Goal: Task Accomplishment & Management: Complete application form

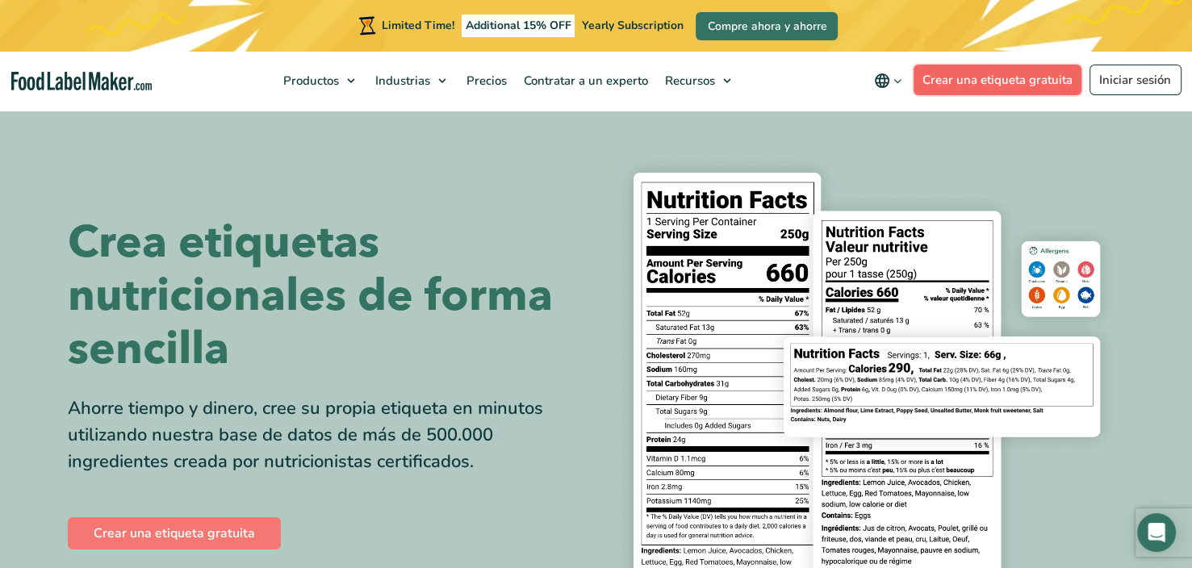
drag, startPoint x: 0, startPoint y: 0, endPoint x: 979, endPoint y: 83, distance: 982.2
click at [979, 83] on link "Crear una etiqueta gratuita" at bounding box center [997, 80] width 169 height 31
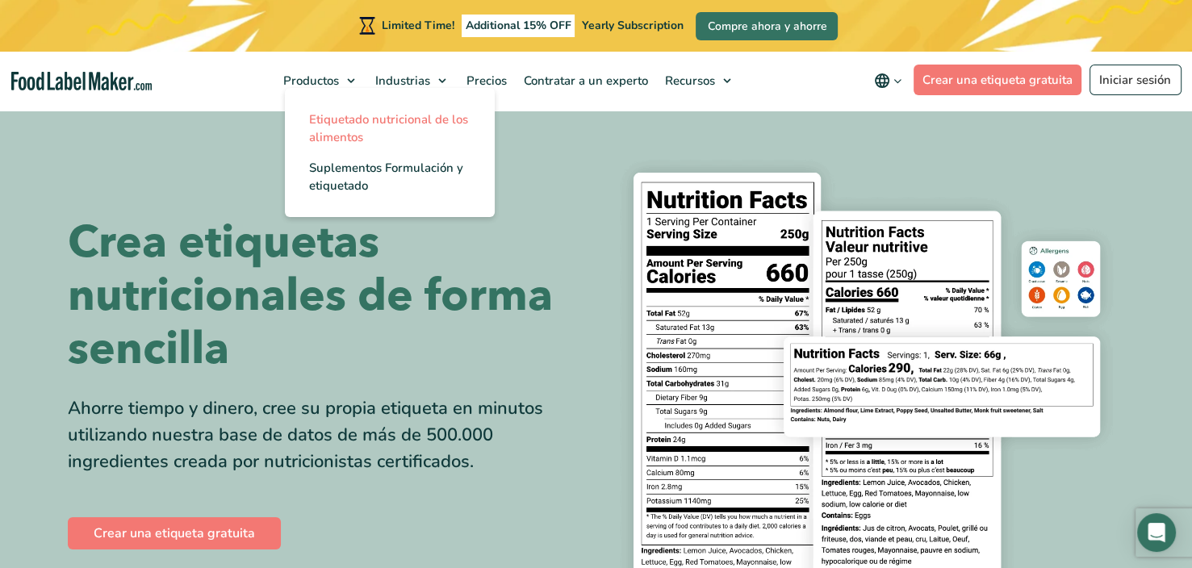
click at [338, 125] on span "Etiquetado nutricional de los alimentos" at bounding box center [388, 128] width 159 height 34
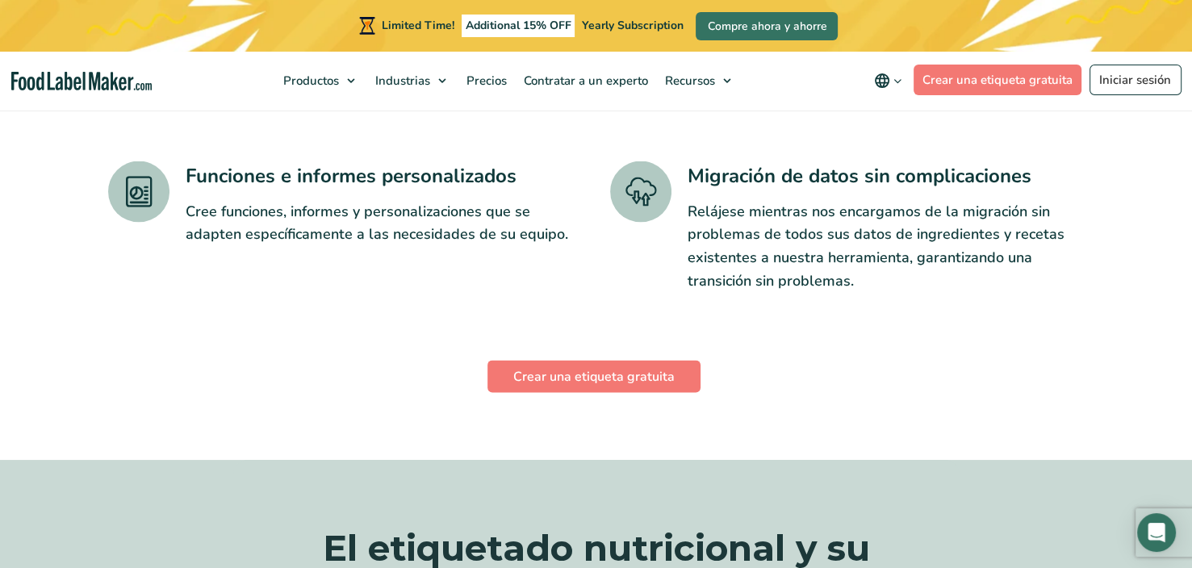
scroll to position [2904, 0]
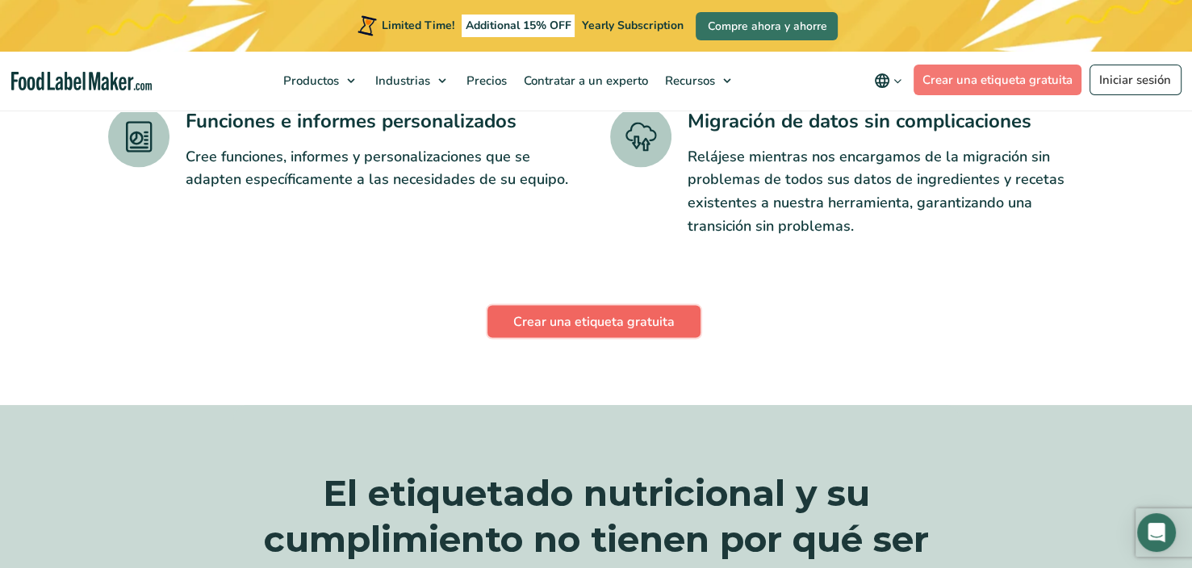
click at [662, 305] on link "Crear una etiqueta gratuita" at bounding box center [593, 321] width 213 height 32
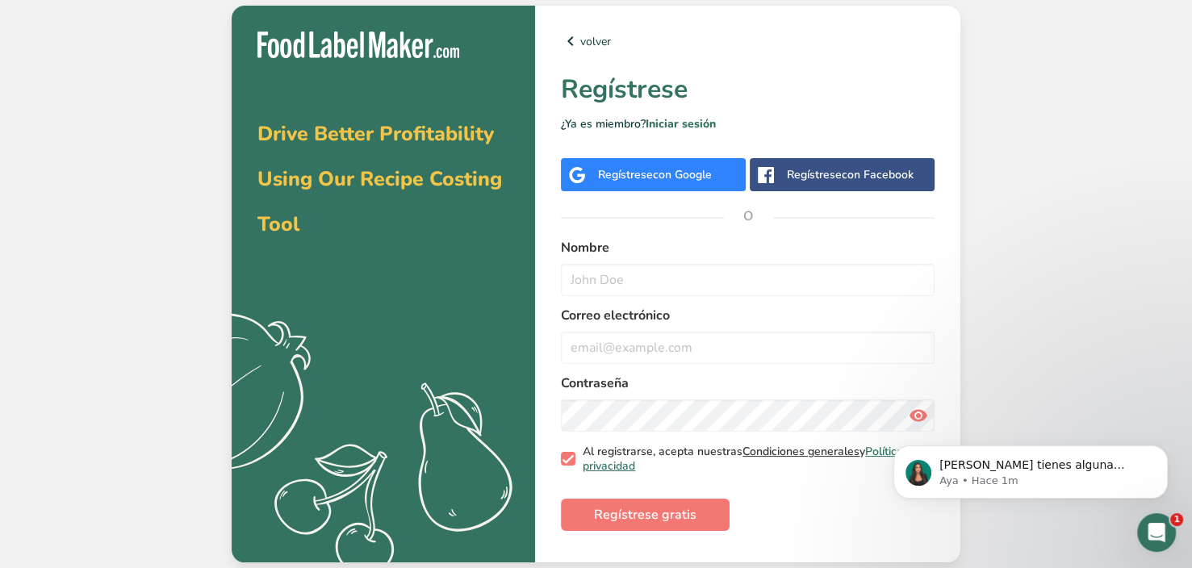
click at [821, 455] on link "Condiciones generales" at bounding box center [800, 451] width 117 height 15
